Goal: Task Accomplishment & Management: Use online tool/utility

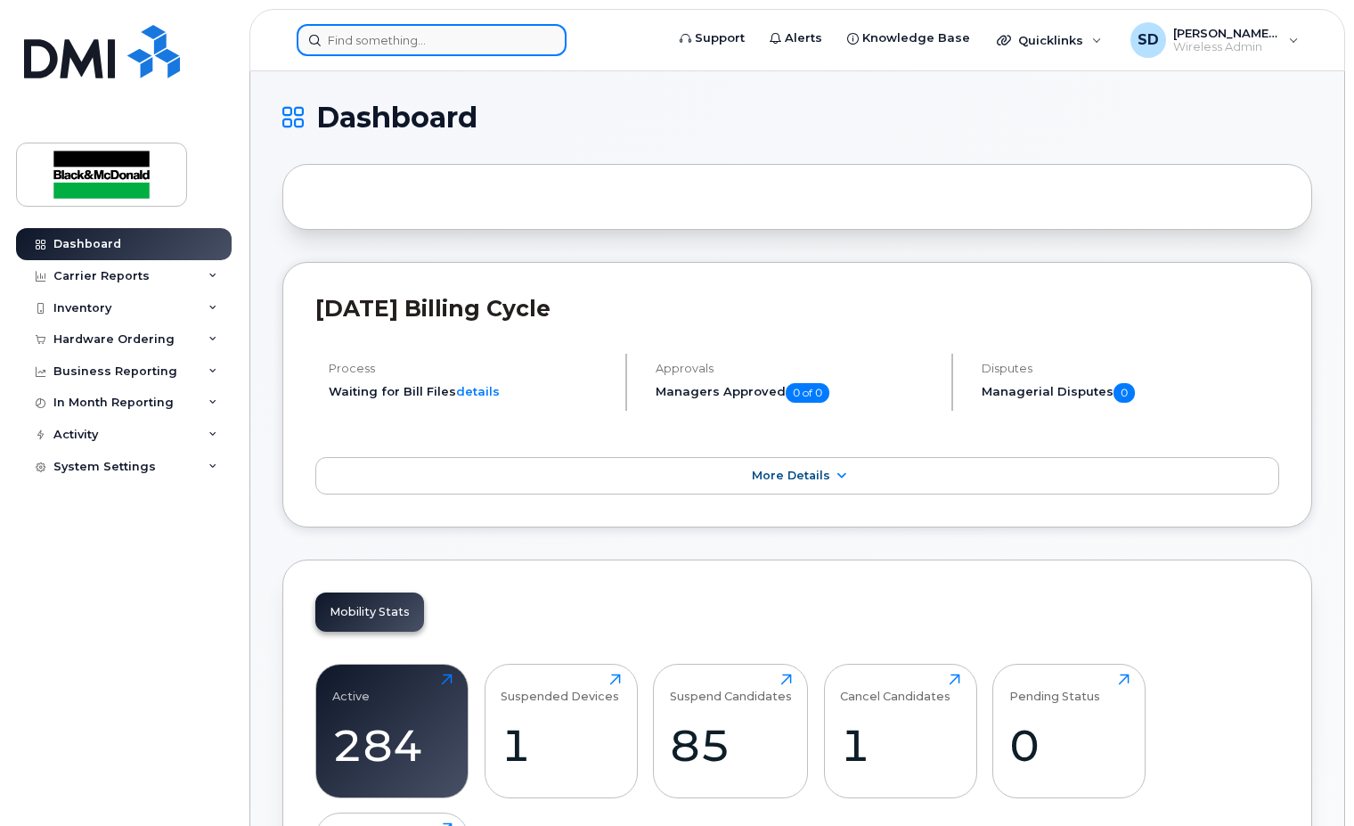
click at [443, 47] on input at bounding box center [432, 40] width 270 height 32
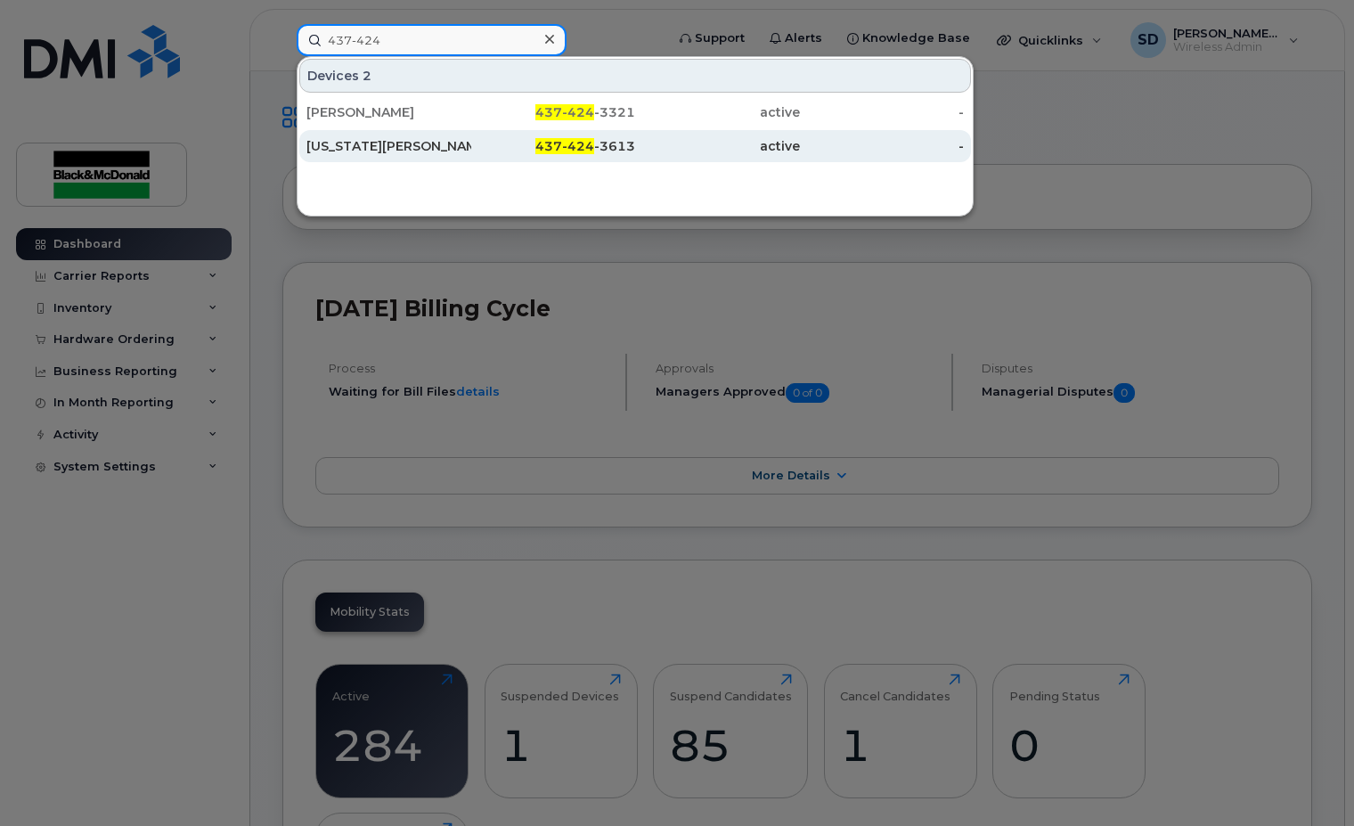
type input "437-424"
click at [617, 148] on div "437-424 -3613" at bounding box center [553, 146] width 165 height 18
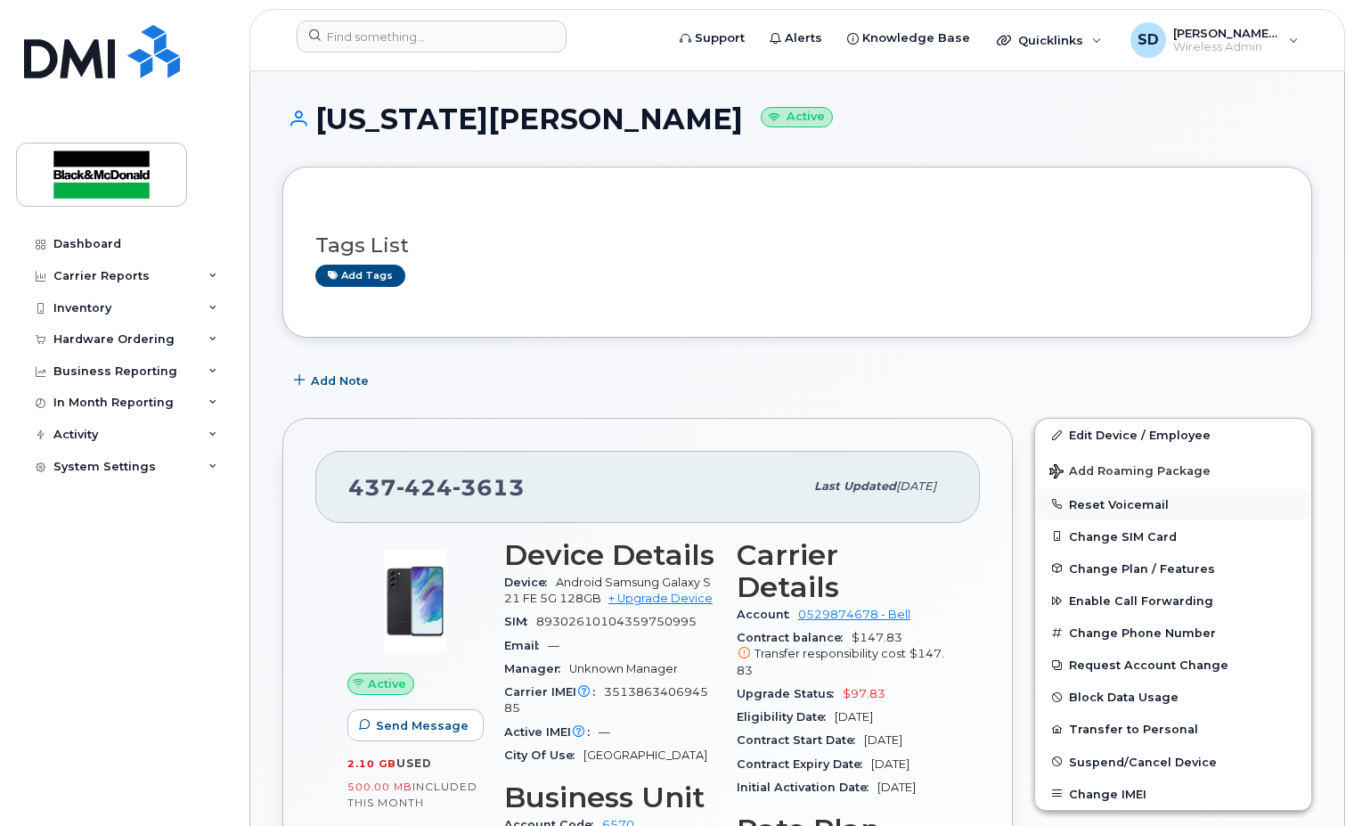
click at [1112, 503] on button "Reset Voicemail" at bounding box center [1173, 504] width 276 height 32
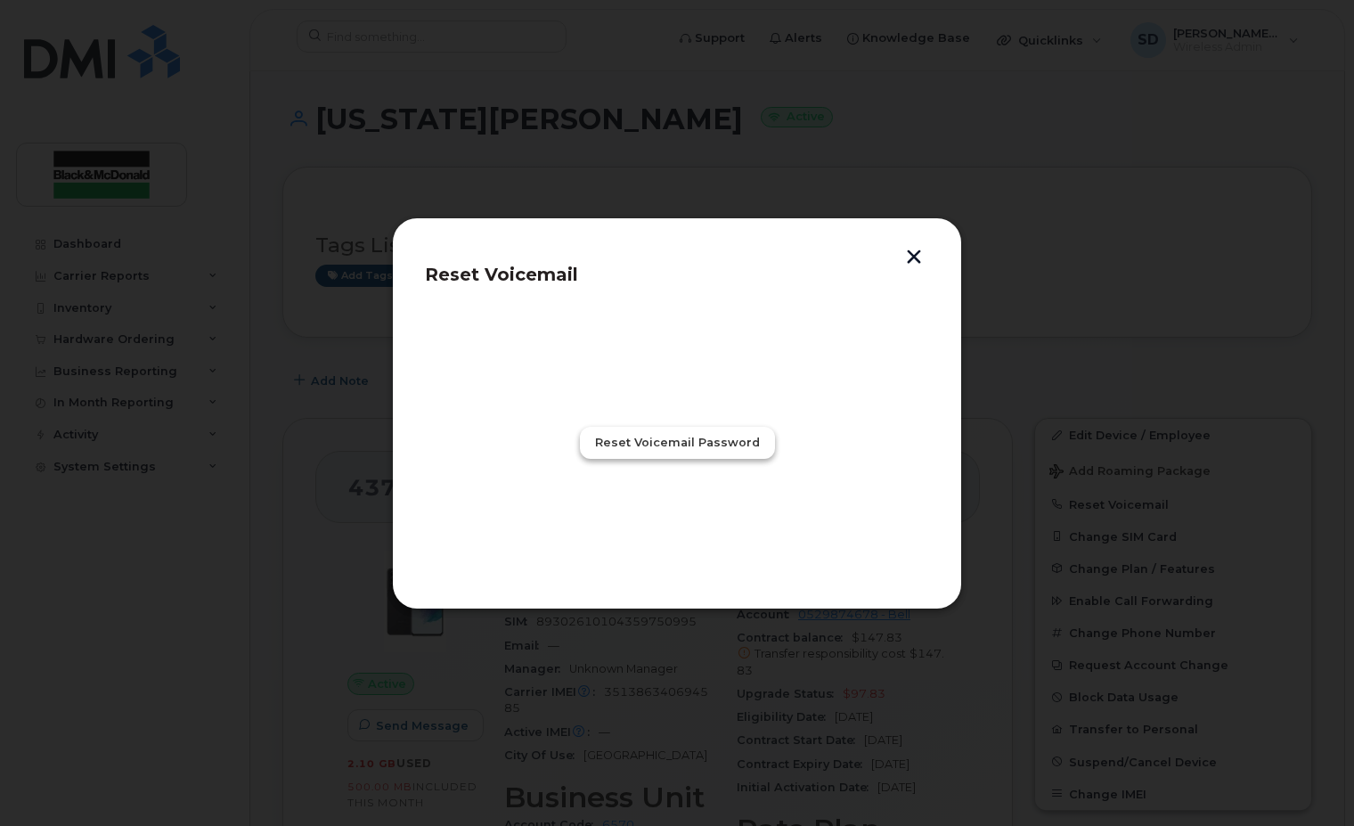
click at [704, 440] on span "Reset Voicemail Password" at bounding box center [677, 442] width 165 height 17
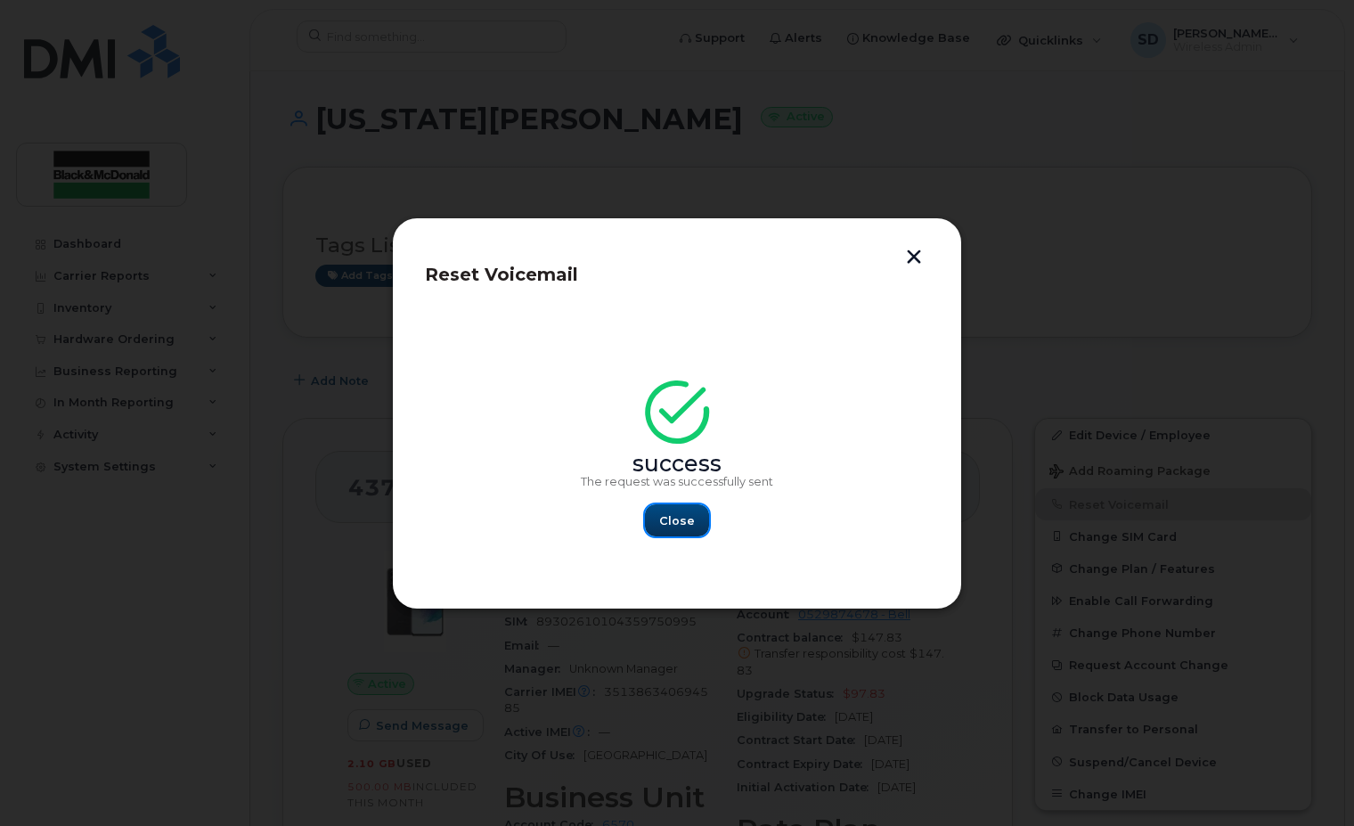
click at [683, 515] on span "Close" at bounding box center [677, 520] width 36 height 17
